Goal: Find specific page/section: Find specific page/section

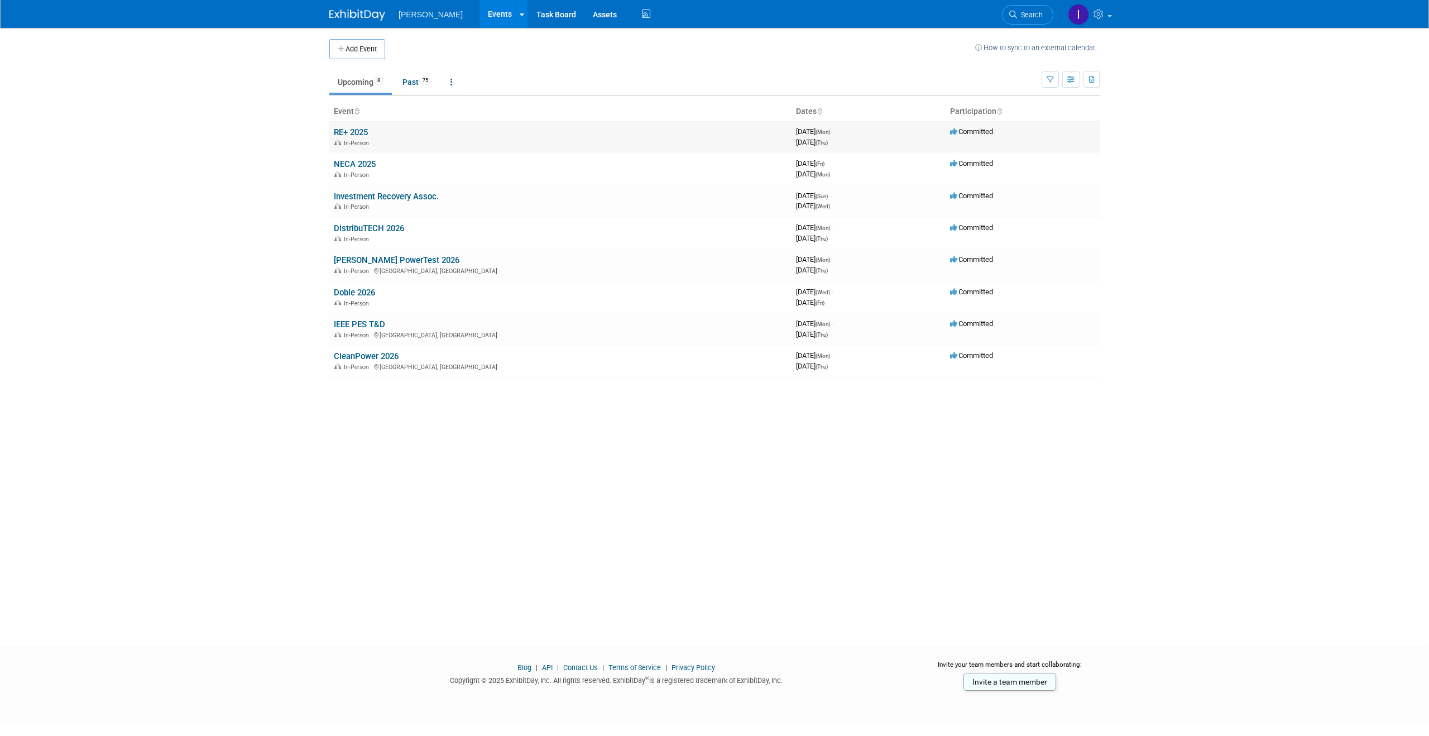
click at [351, 129] on link "RE+ 2025" at bounding box center [351, 132] width 34 height 10
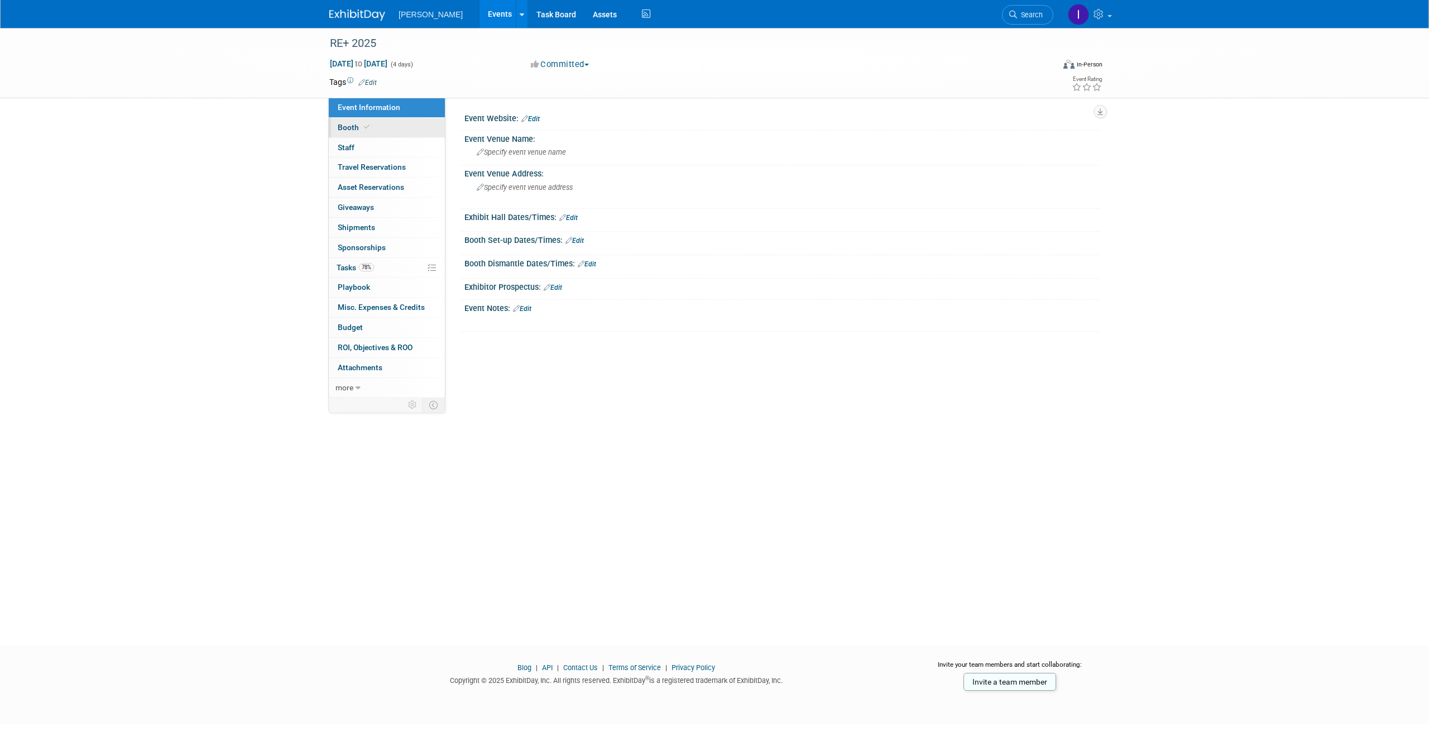
click at [394, 132] on link "Booth" at bounding box center [387, 128] width 116 height 20
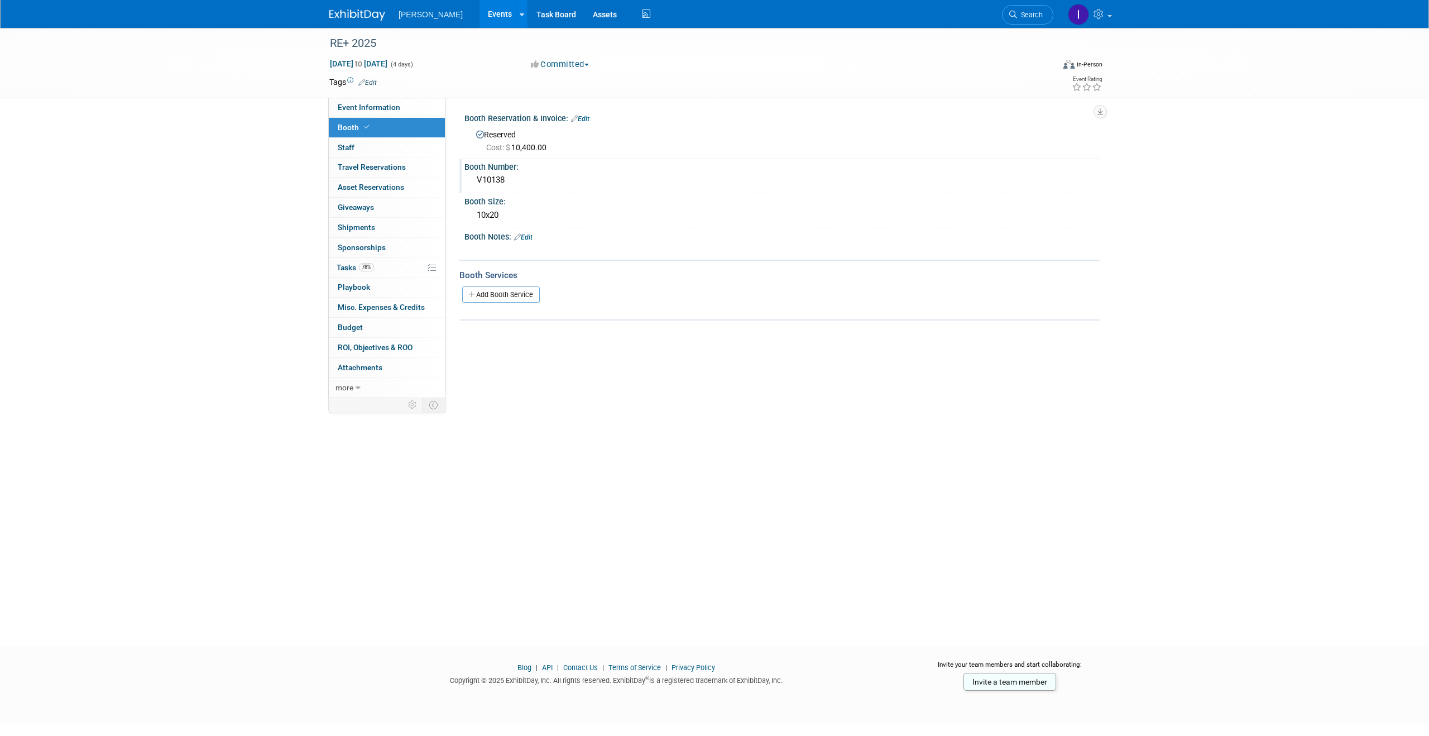
drag, startPoint x: 517, startPoint y: 180, endPoint x: 473, endPoint y: 179, distance: 43.6
click at [473, 179] on div "V10138" at bounding box center [782, 179] width 618 height 17
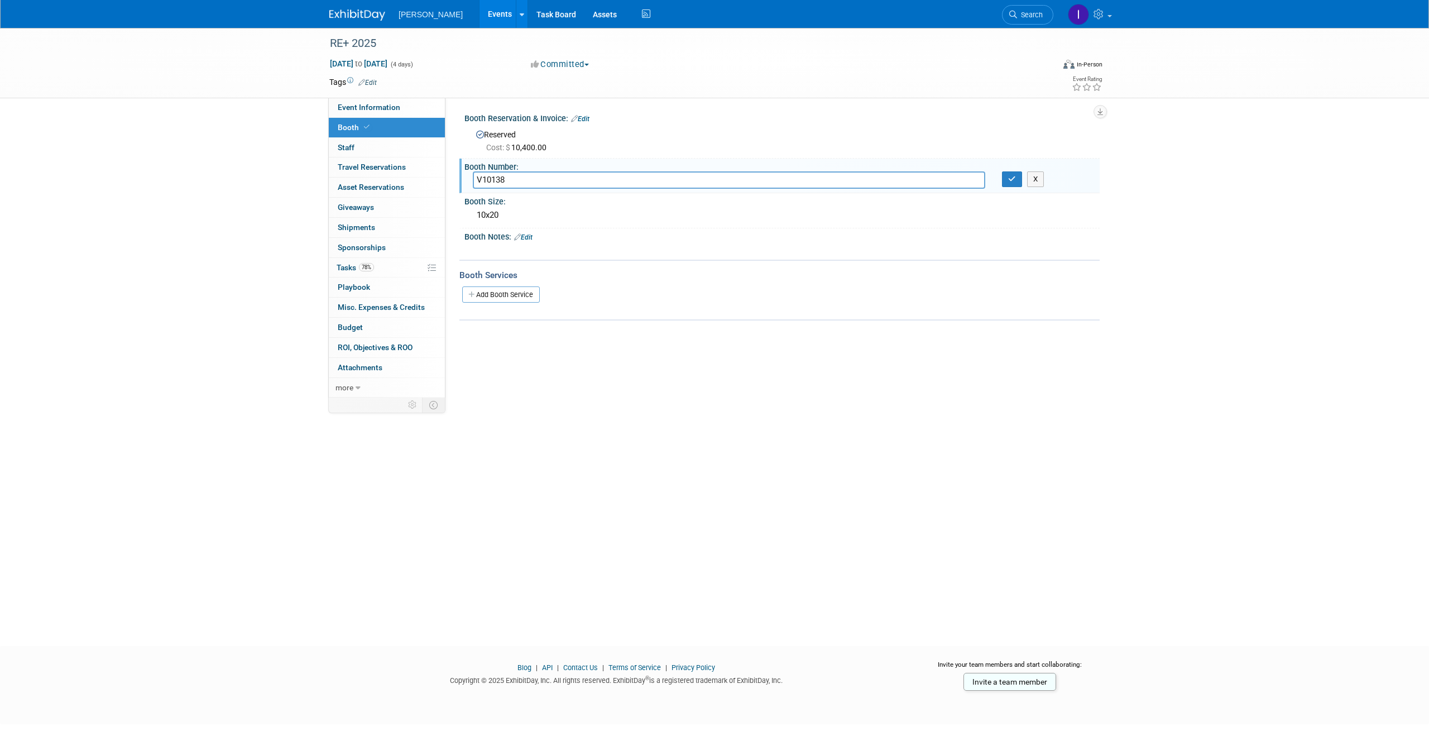
drag, startPoint x: 513, startPoint y: 179, endPoint x: 461, endPoint y: 181, distance: 52.5
click at [461, 181] on div "Booth Number: V10138 V10138 X" at bounding box center [779, 176] width 640 height 35
